Goal: Ask a question

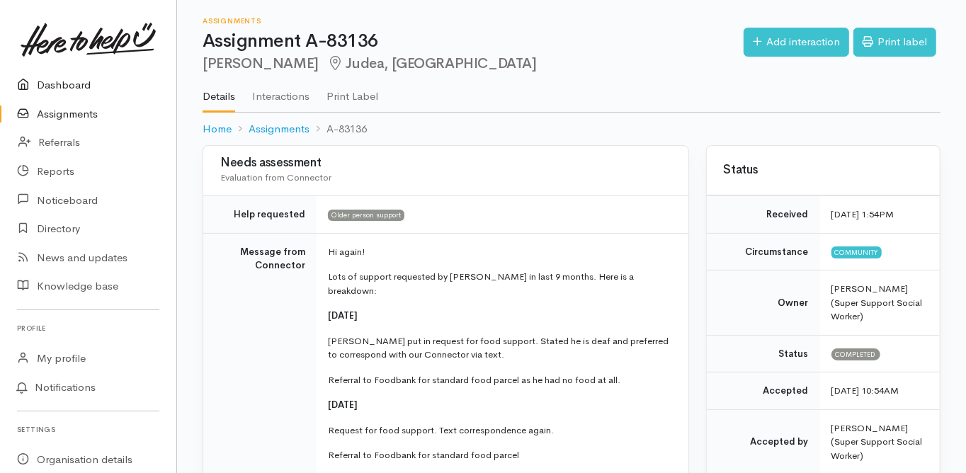
click at [76, 86] on link "Dashboard" at bounding box center [88, 85] width 176 height 29
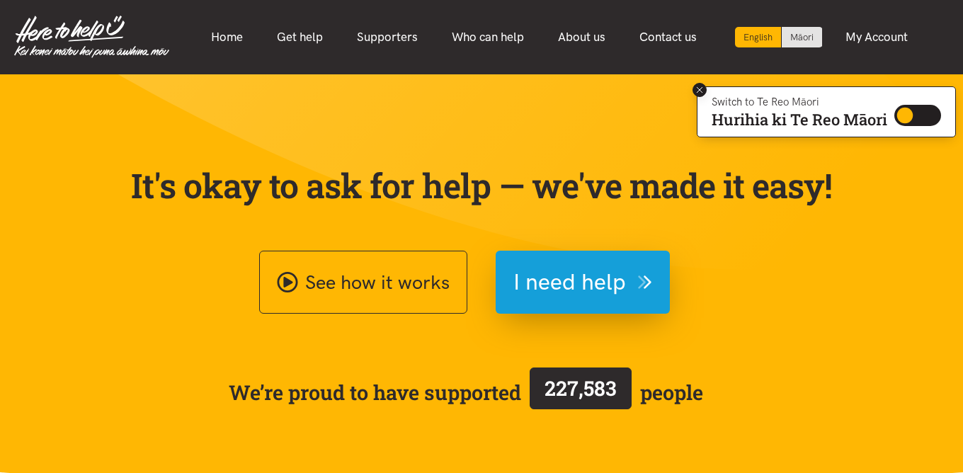
click at [698, 87] on icon at bounding box center [700, 90] width 11 height 11
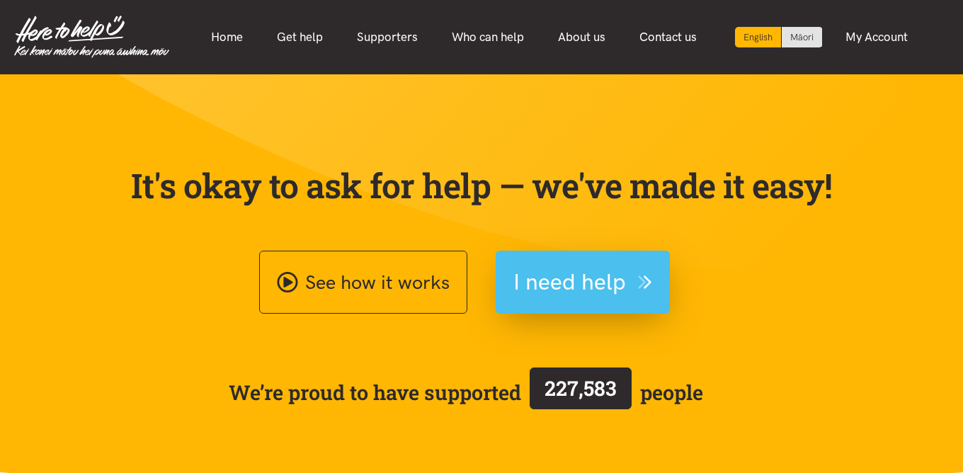
click at [550, 280] on span "I need help" at bounding box center [569, 282] width 113 height 36
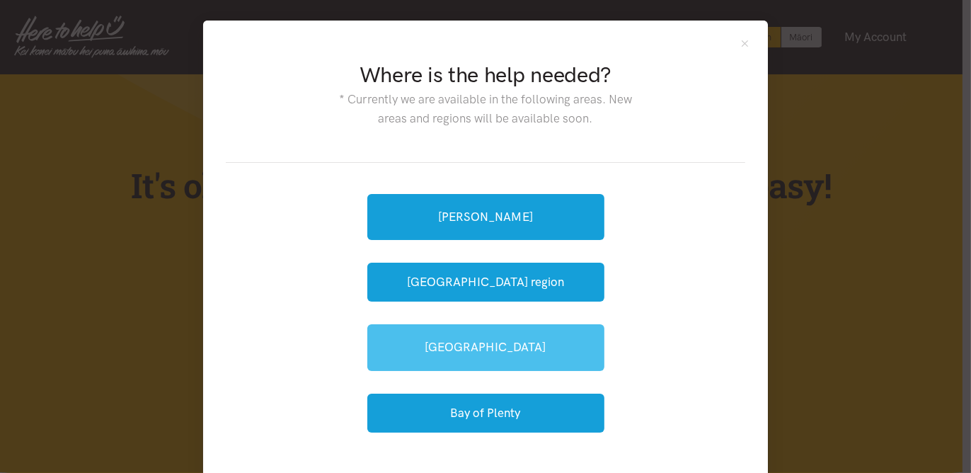
click at [485, 343] on link "[GEOGRAPHIC_DATA]" at bounding box center [485, 347] width 237 height 46
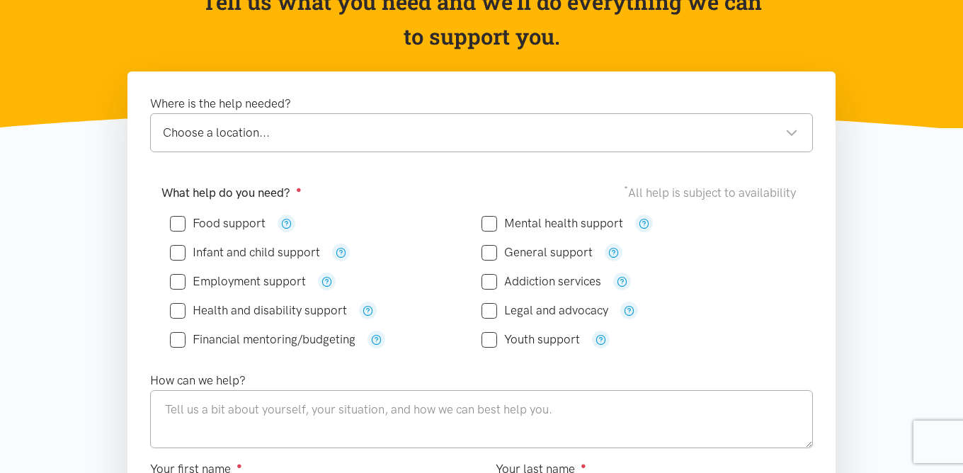
scroll to position [170, 0]
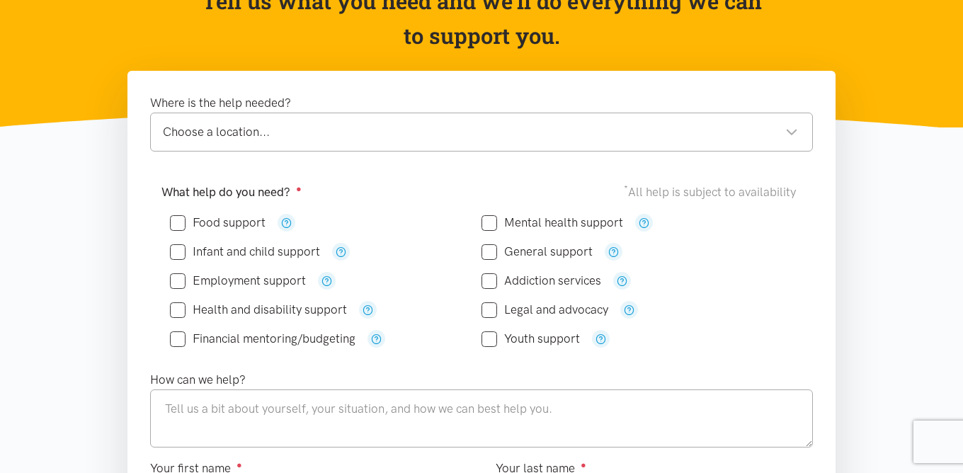
click at [229, 130] on div "Choose a location..." at bounding box center [480, 131] width 635 height 19
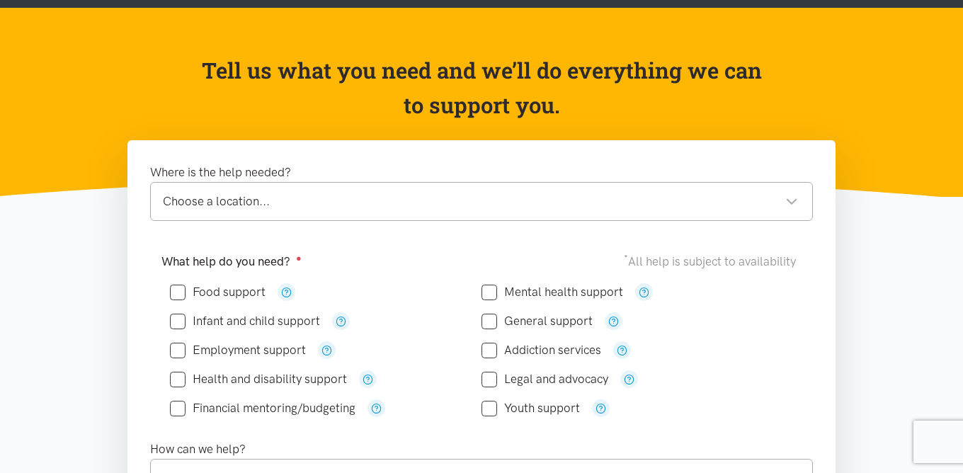
scroll to position [113, 0]
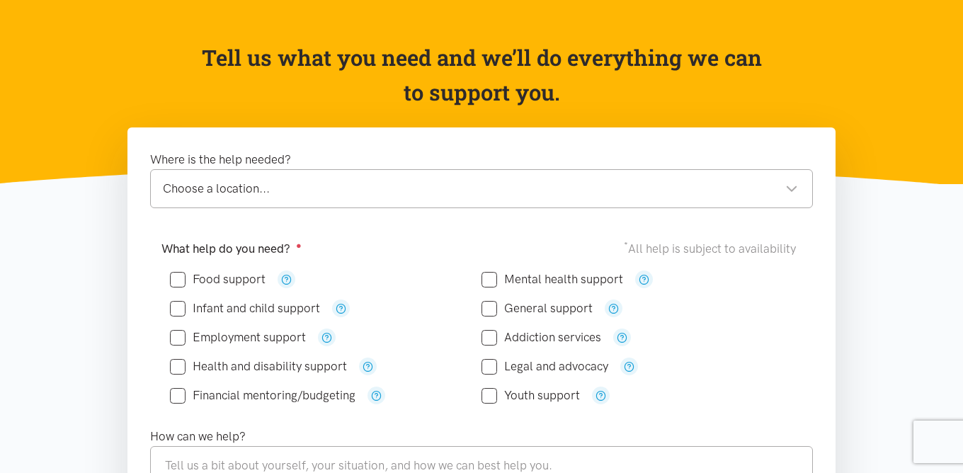
click at [180, 188] on div "Choose a location..." at bounding box center [480, 188] width 635 height 19
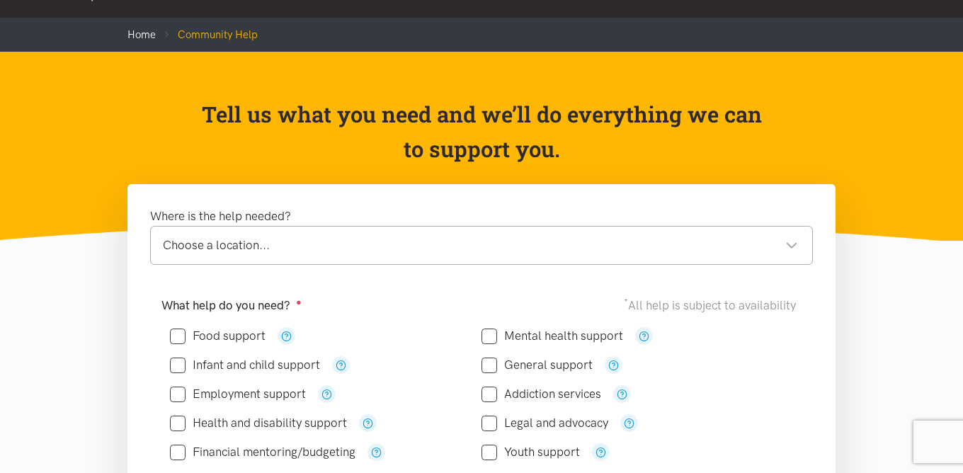
scroll to position [0, 0]
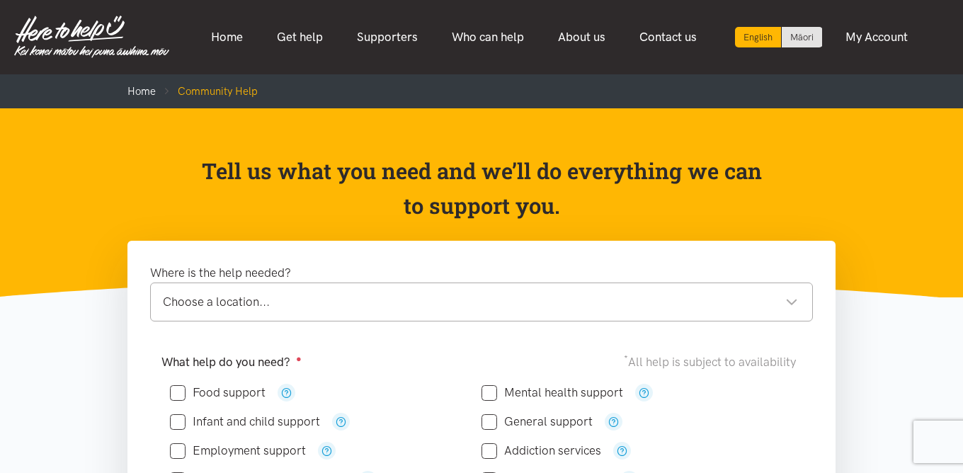
click at [85, 25] on img at bounding box center [91, 37] width 155 height 42
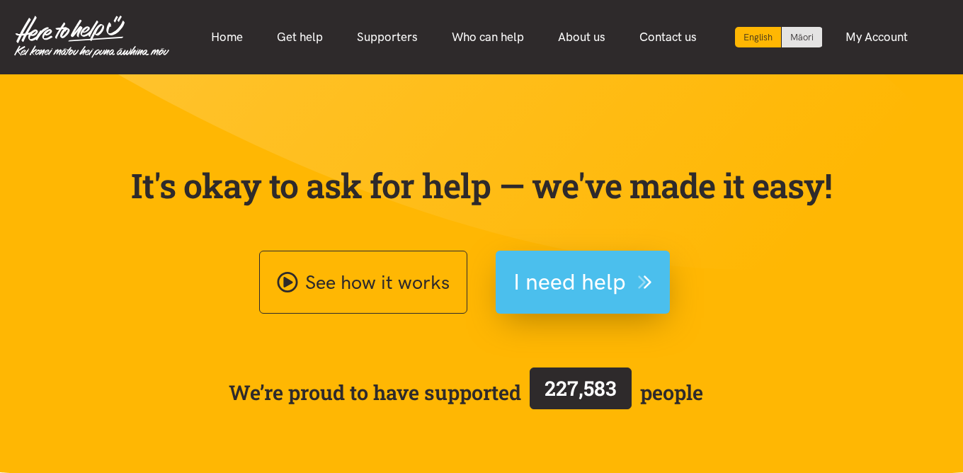
click at [583, 280] on span "I need help" at bounding box center [569, 282] width 113 height 36
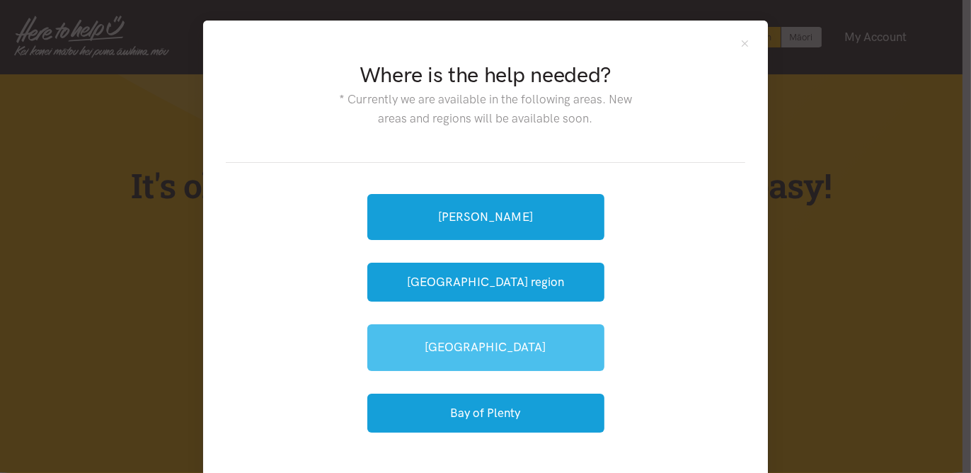
click at [475, 348] on link "[GEOGRAPHIC_DATA]" at bounding box center [485, 347] width 237 height 46
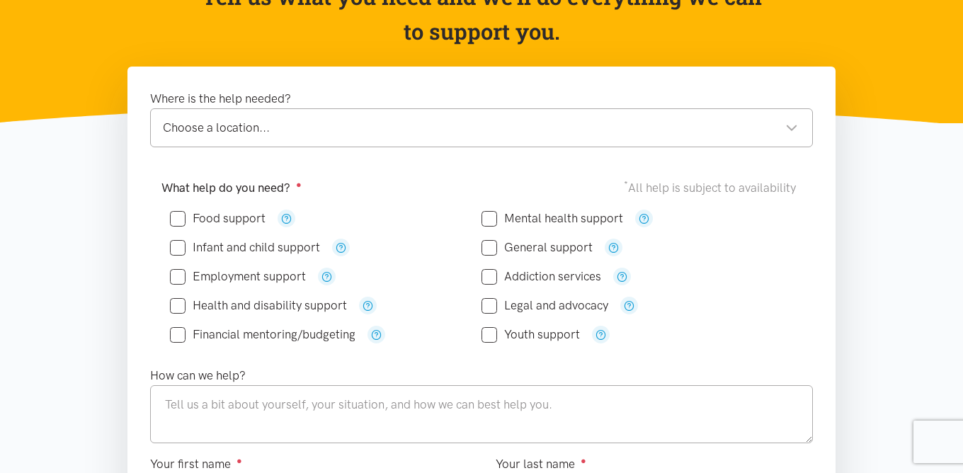
scroll to position [227, 0]
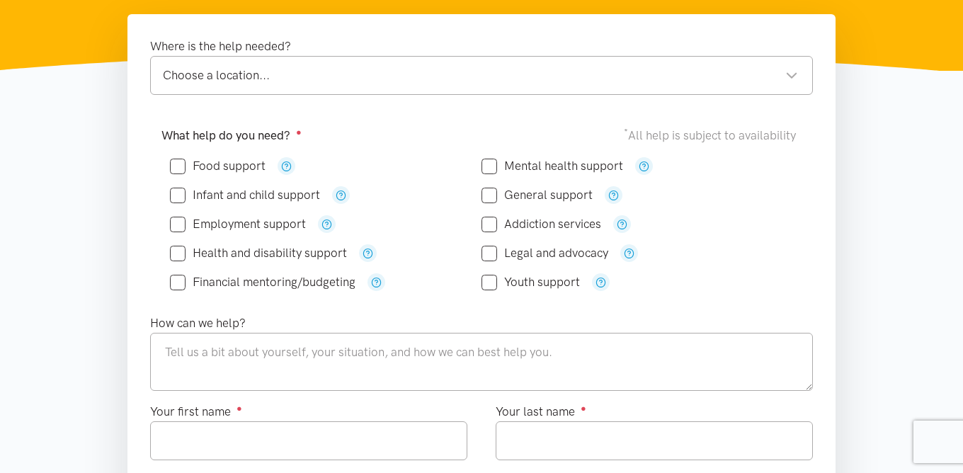
click at [263, 81] on div "Choose a location..." at bounding box center [480, 75] width 635 height 19
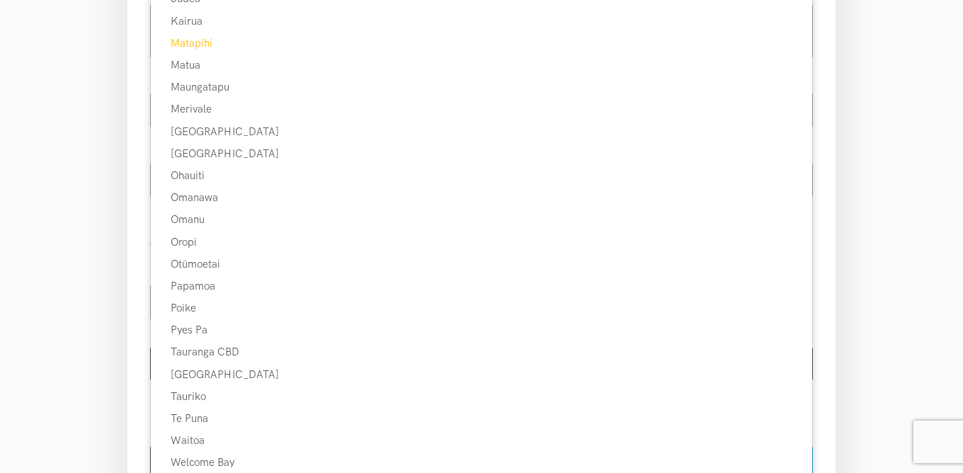
scroll to position [623, 0]
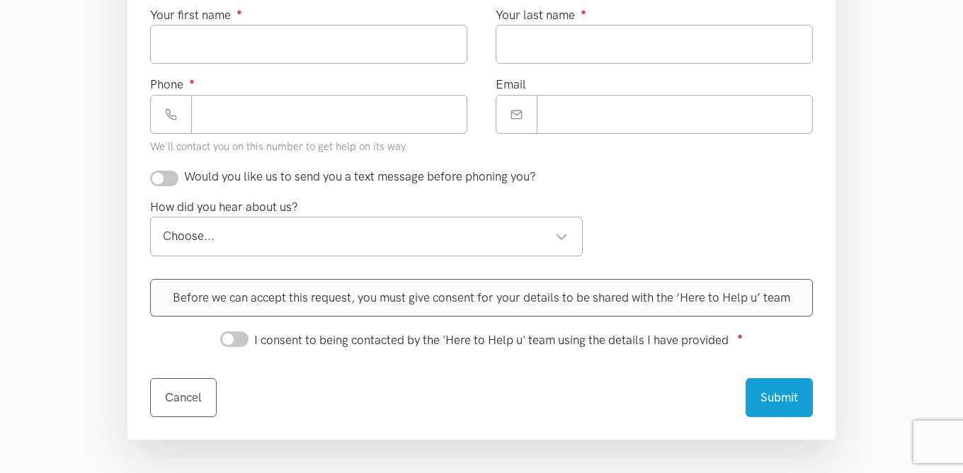
click at [104, 263] on section "Where is the help needed? [GEOGRAPHIC_DATA] [GEOGRAPHIC_DATA] [GEOGRAPHIC_DATA]…" at bounding box center [481, 74] width 963 height 913
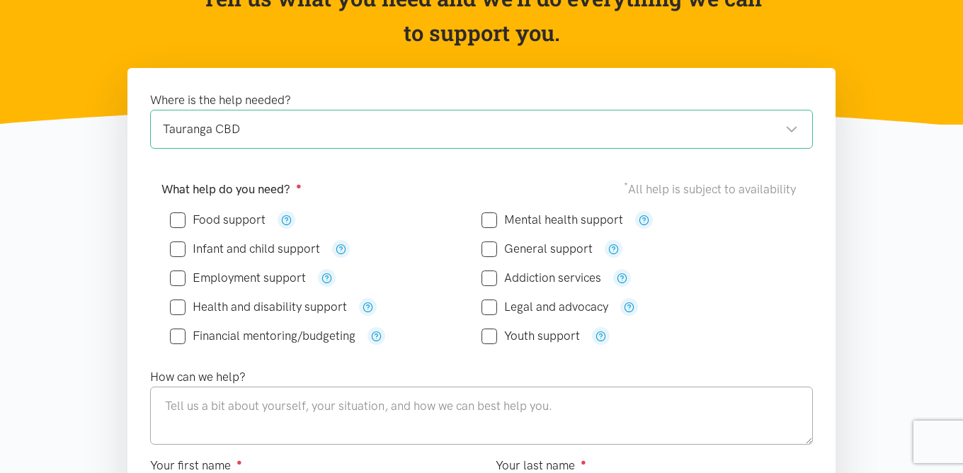
scroll to position [170, 0]
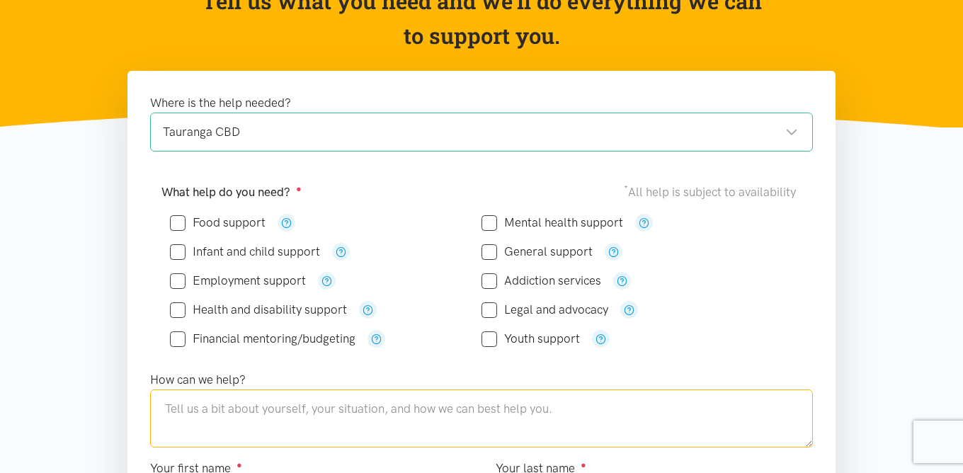
click at [173, 407] on textarea at bounding box center [481, 418] width 663 height 58
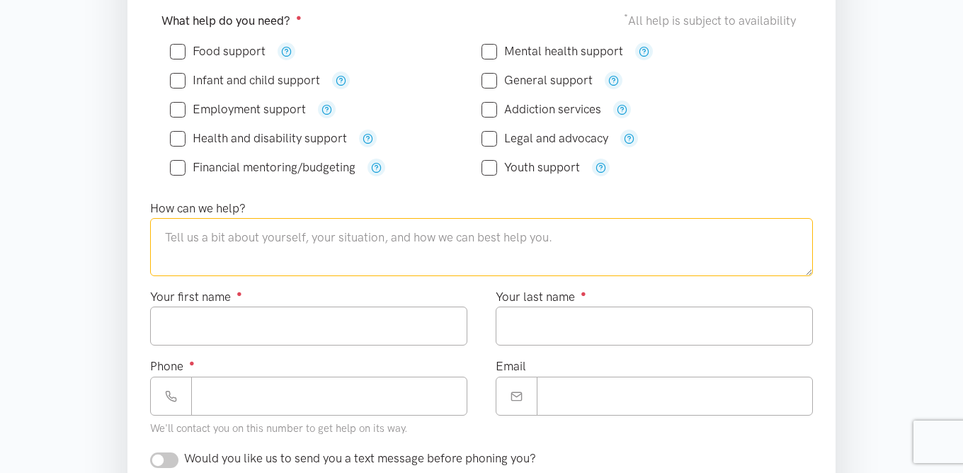
scroll to position [340, 0]
click at [173, 235] on textarea at bounding box center [481, 248] width 663 height 58
click at [189, 234] on textarea at bounding box center [481, 248] width 663 height 58
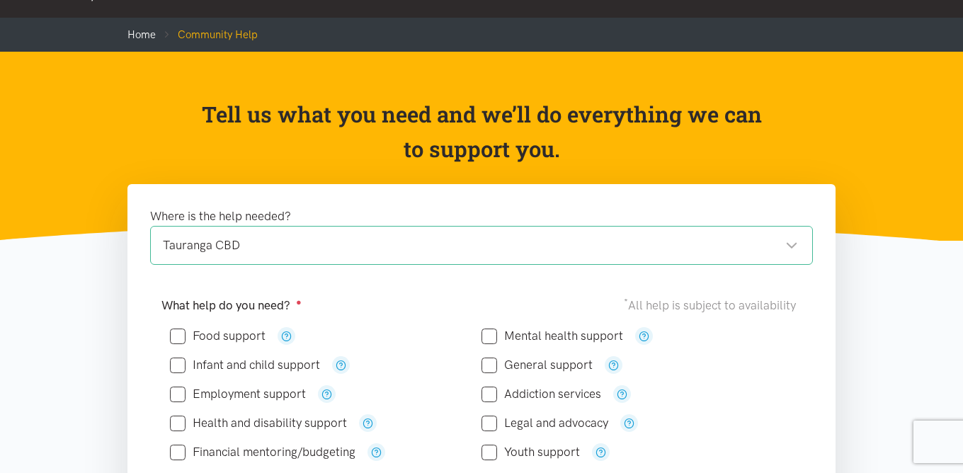
scroll to position [0, 0]
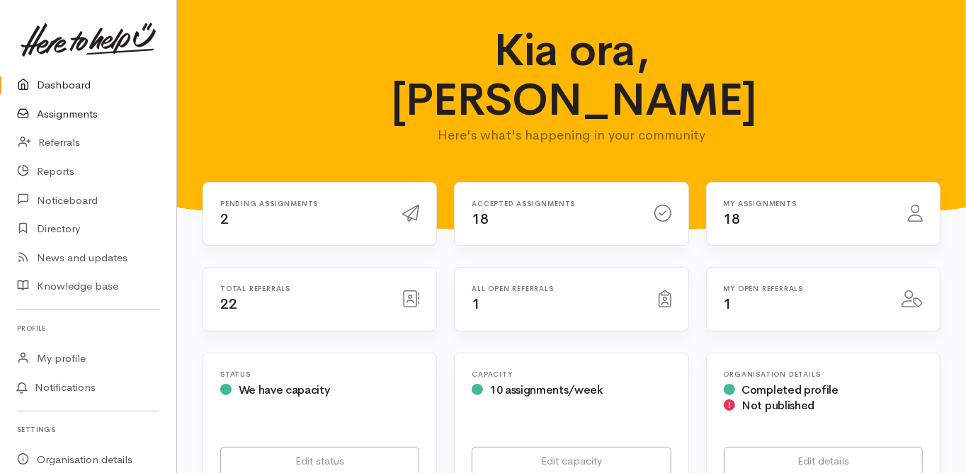
click at [79, 115] on link "Assignments" at bounding box center [88, 114] width 176 height 29
